Goal: Check status: Check status

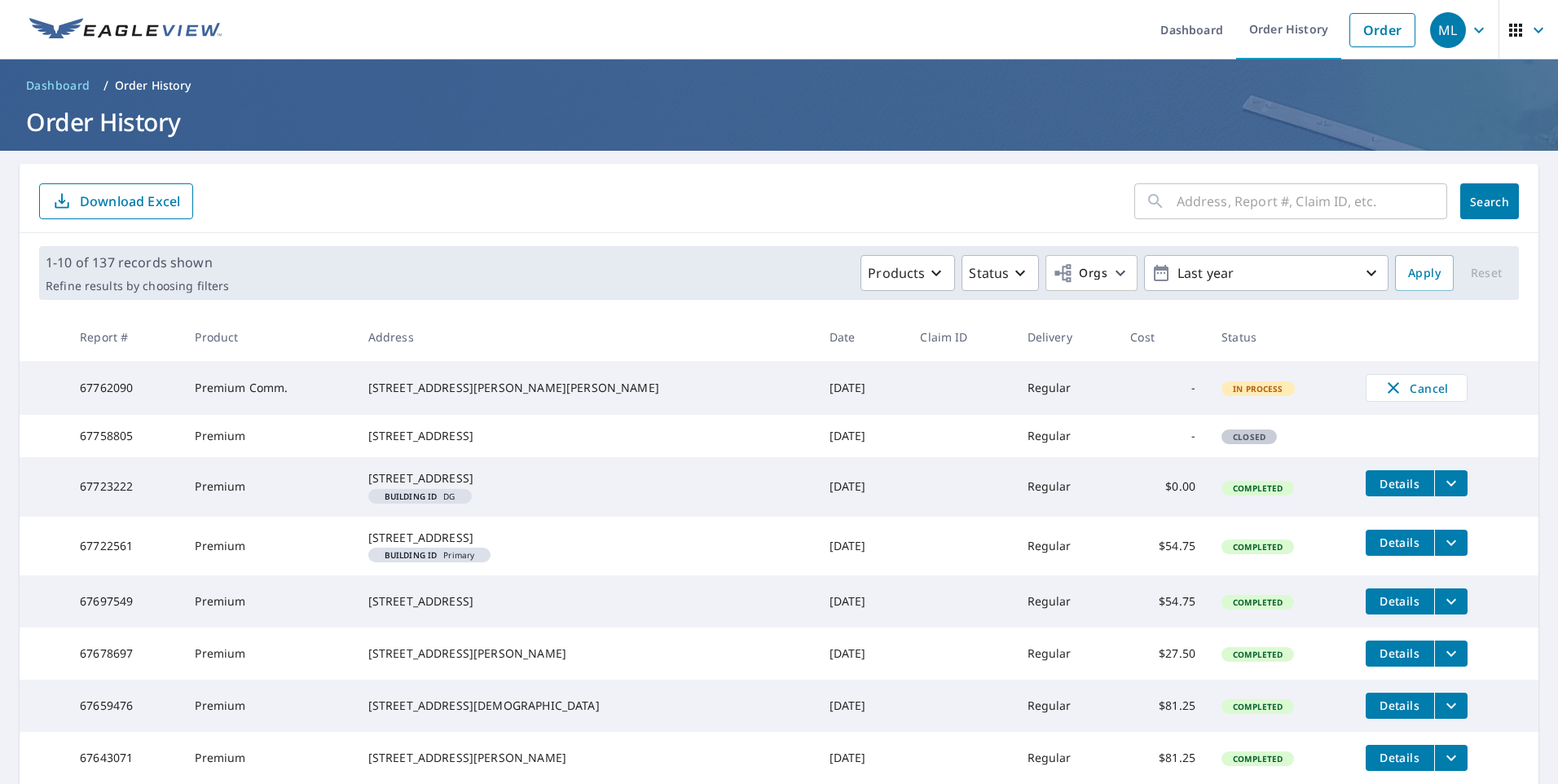
click at [364, 211] on form "​ Search Download Excel" at bounding box center [778, 202] width 1479 height 36
click at [346, 178] on div "​ Search Download Excel" at bounding box center [779, 198] width 1519 height 69
click at [296, 206] on form "​ Search Download Excel" at bounding box center [778, 202] width 1479 height 36
click at [424, 184] on form "​ Search Download Excel" at bounding box center [778, 202] width 1479 height 36
click at [449, 171] on div "​ Search Download Excel" at bounding box center [779, 198] width 1519 height 69
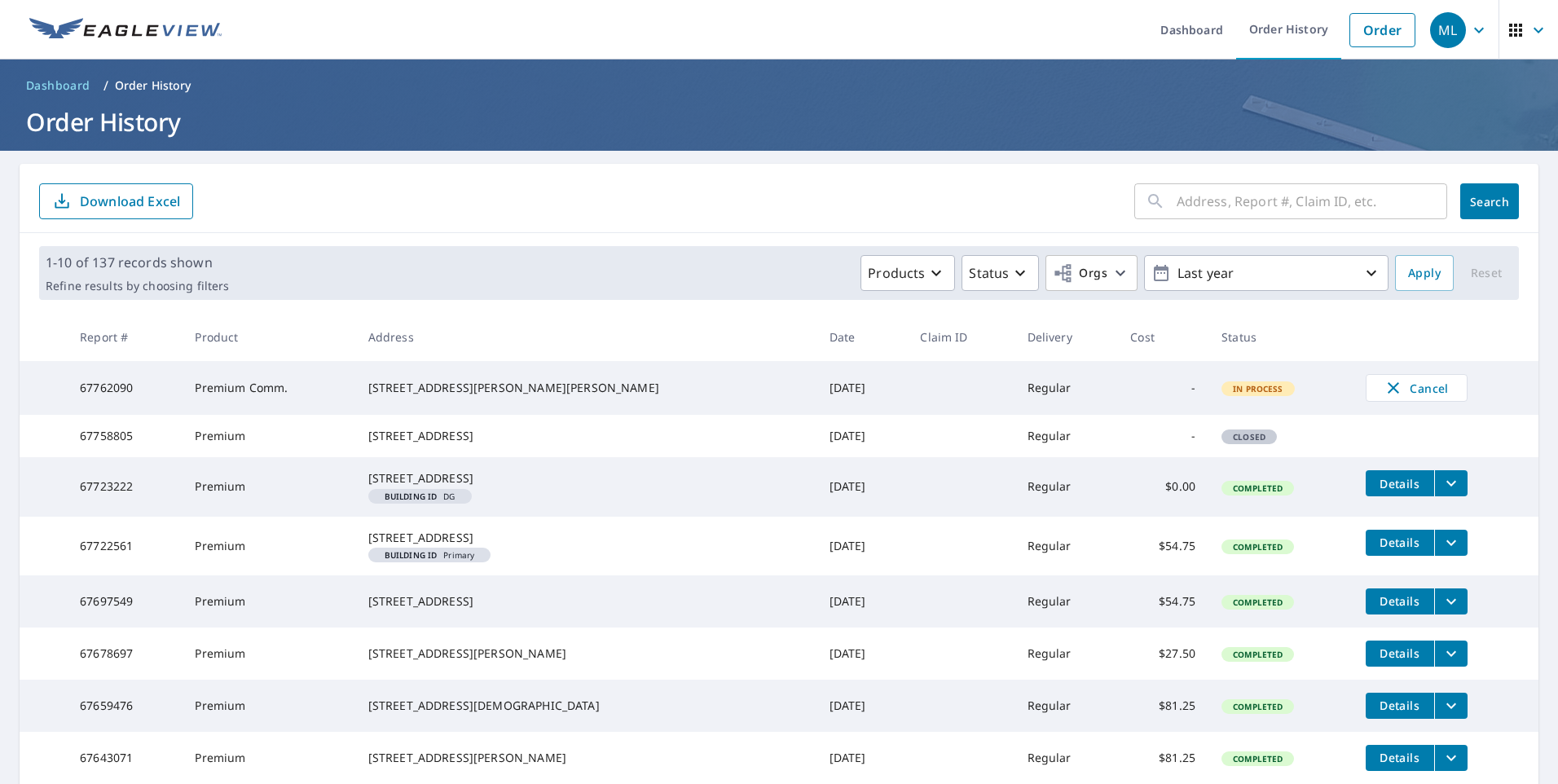
click at [328, 202] on form "​ Search Download Excel" at bounding box center [778, 202] width 1479 height 36
